Goal: Information Seeking & Learning: Learn about a topic

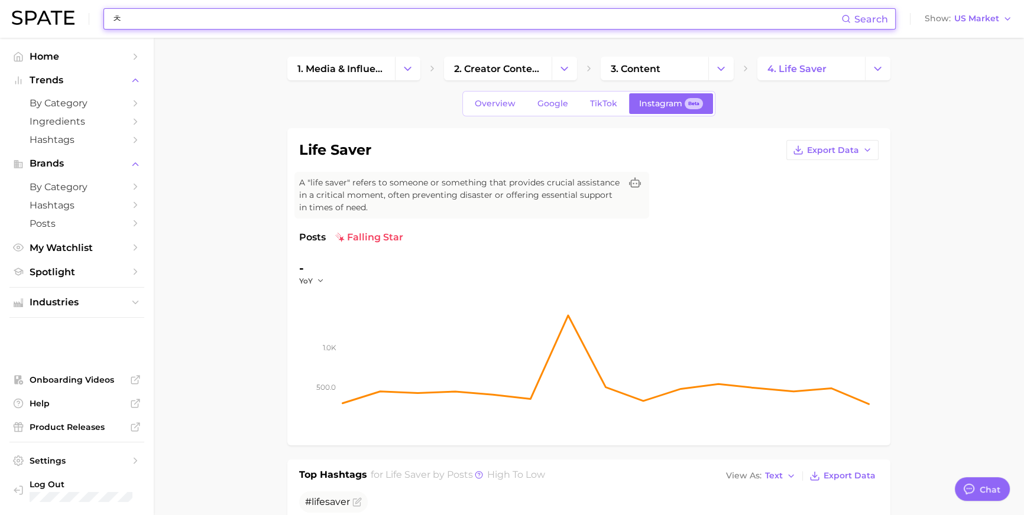
scroll to position [1752, 0]
type input "ㅊ"
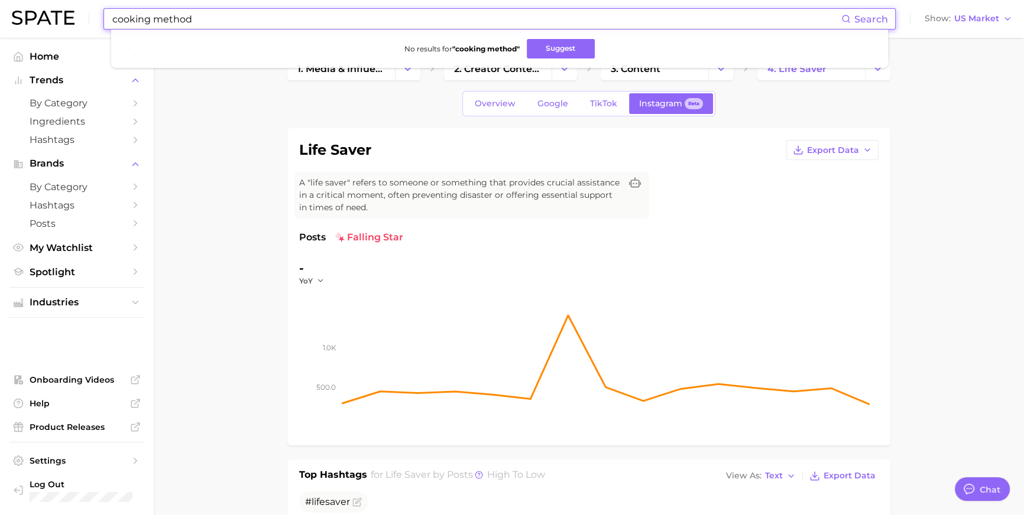
click at [421, 21] on input "cooking method" at bounding box center [476, 19] width 730 height 20
click at [420, 20] on input "cooking method" at bounding box center [476, 19] width 730 height 20
type input "ㄴ"
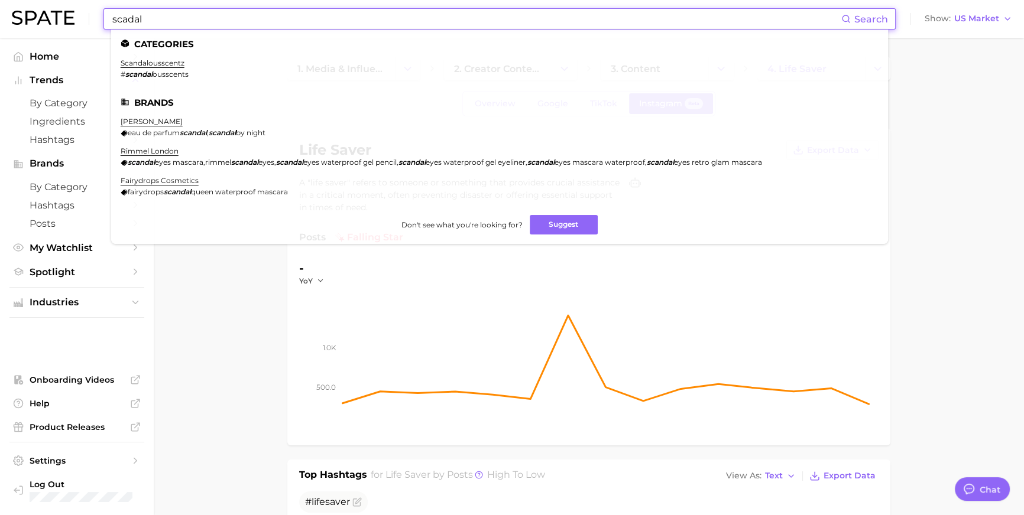
drag, startPoint x: 190, startPoint y: 19, endPoint x: 21, endPoint y: 8, distance: 168.8
click at [21, 8] on div "scadal Search Categories scandalousscentz # scandal ousscents Brands [PERSON_NA…" at bounding box center [512, 19] width 1000 height 38
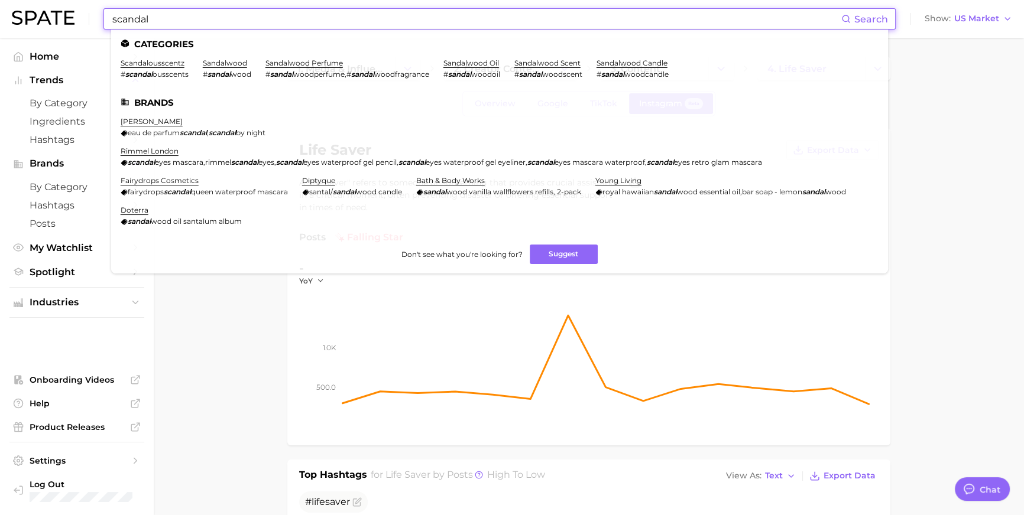
click at [389, 23] on input "scandal" at bounding box center [476, 19] width 730 height 20
paste input "wrapped"
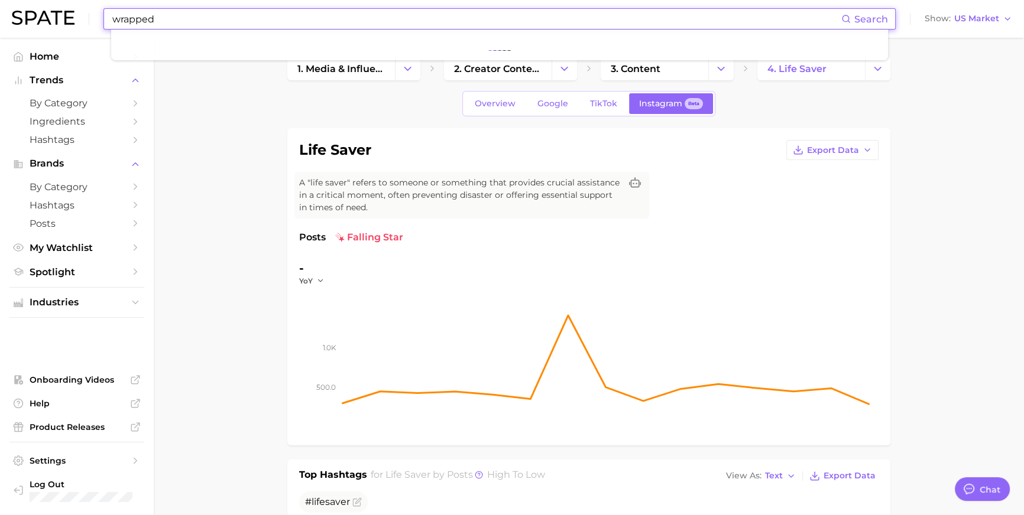
type input "wrapped"
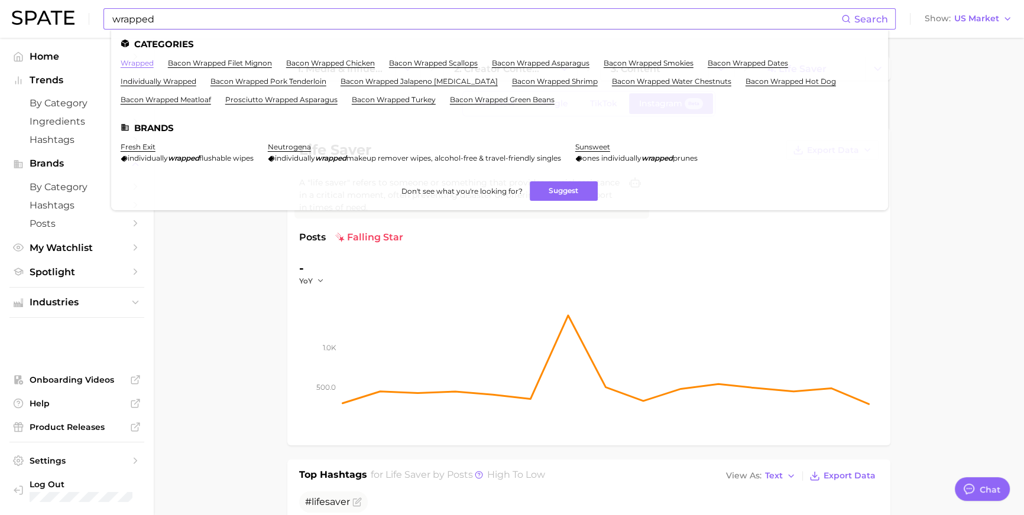
click at [154, 62] on link "wrapped" at bounding box center [137, 63] width 33 height 9
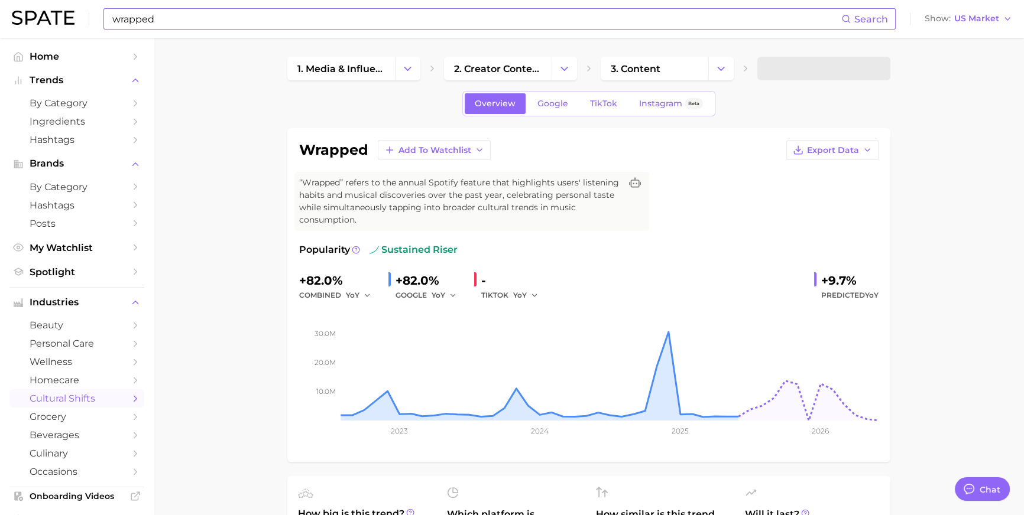
drag, startPoint x: 392, startPoint y: 200, endPoint x: 611, endPoint y: 215, distance: 219.2
click at [611, 215] on span "“Wrapped” refers to the annual Spotify feature that highlights users' listening…" at bounding box center [460, 202] width 322 height 50
click at [591, 103] on span "TikTok" at bounding box center [603, 104] width 27 height 10
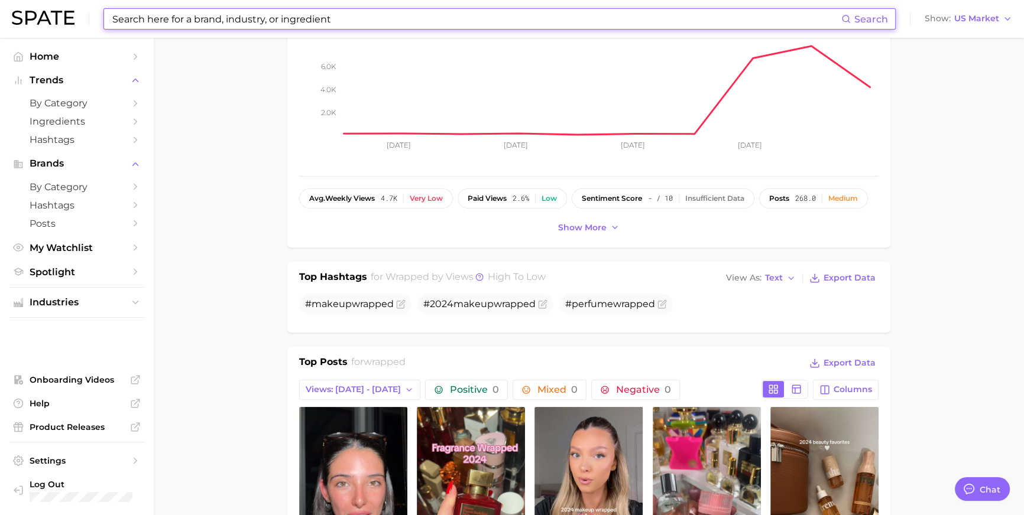
scroll to position [507, 0]
